Goal: Transaction & Acquisition: Subscribe to service/newsletter

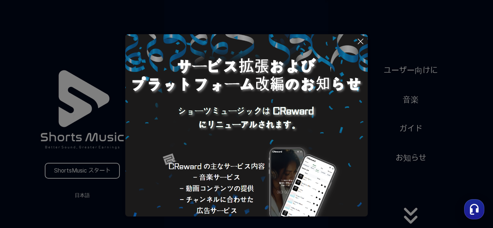
click at [361, 41] on icon at bounding box center [360, 41] width 5 height 5
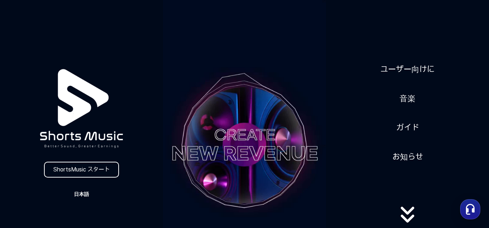
click at [89, 191] on button "日本語" at bounding box center [81, 194] width 35 height 10
click at [95, 172] on button at bounding box center [244, 114] width 489 height 228
click at [95, 172] on link "ShortsMusic スタート" at bounding box center [81, 170] width 75 height 16
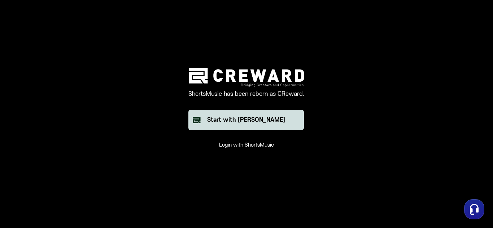
click at [242, 127] on button "Start with [PERSON_NAME]" at bounding box center [245, 120] width 115 height 20
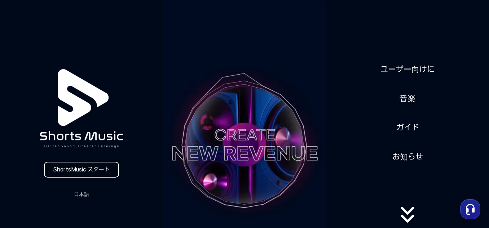
click at [71, 169] on link "ShortsMusic スタート" at bounding box center [81, 170] width 75 height 16
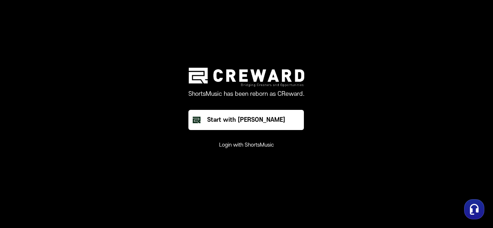
click at [237, 144] on button "Login with ShortsMusic" at bounding box center [246, 145] width 55 height 7
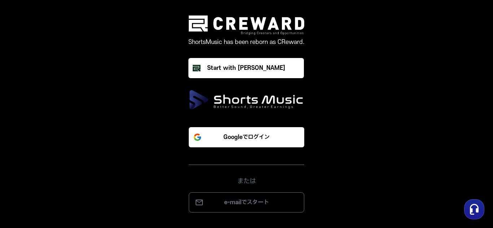
click at [237, 144] on button "Googleでログイン" at bounding box center [246, 137] width 115 height 20
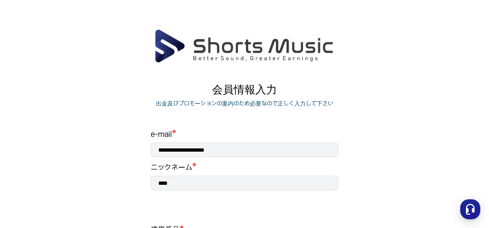
drag, startPoint x: 488, startPoint y: 116, endPoint x: 488, endPoint y: 128, distance: 11.9
click at [488, 128] on main "**********" at bounding box center [244, 199] width 489 height 340
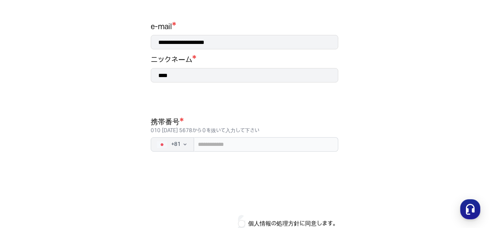
scroll to position [111, 0]
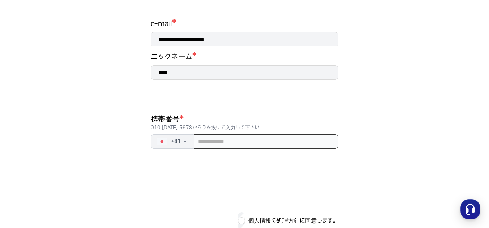
click at [248, 143] on input "tel" at bounding box center [266, 141] width 144 height 14
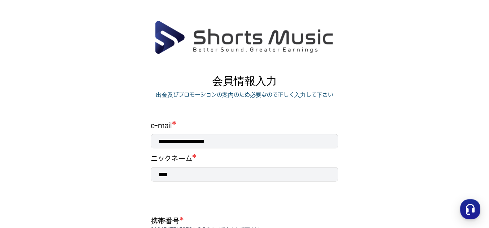
scroll to position [0, 0]
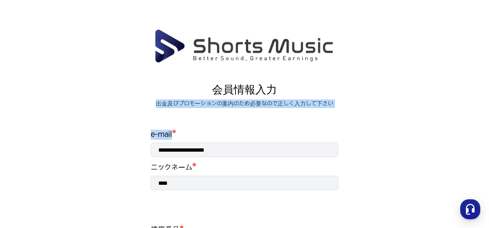
drag, startPoint x: 488, startPoint y: 106, endPoint x: 490, endPoint y: 133, distance: 26.4
click at [489, 133] on html "**********" at bounding box center [244, 114] width 489 height 228
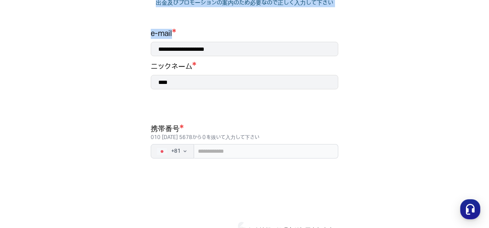
scroll to position [102, 0]
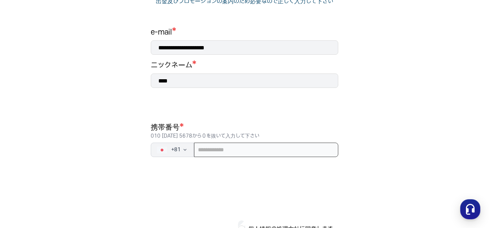
click at [200, 152] on input "tel" at bounding box center [266, 150] width 144 height 14
type input "**********"
drag, startPoint x: 379, startPoint y: 197, endPoint x: 484, endPoint y: 169, distance: 108.7
click at [484, 169] on main "**********" at bounding box center [244, 96] width 489 height 340
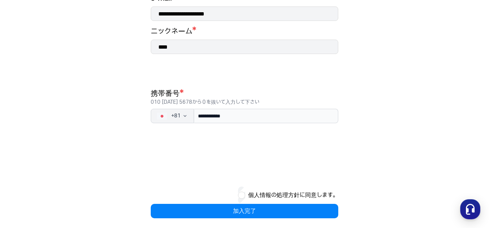
scroll to position [141, 0]
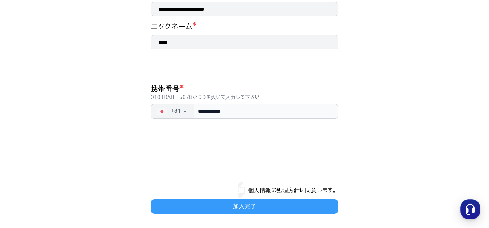
click at [246, 205] on button "加入完了" at bounding box center [245, 206] width 188 height 14
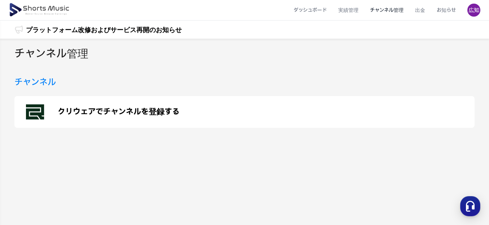
click at [46, 82] on h3 "チャンネル" at bounding box center [34, 82] width 41 height 13
click at [73, 111] on p "クリウェアでチャンネルを登録する" at bounding box center [119, 111] width 122 height 9
